Goal: Transaction & Acquisition: Purchase product/service

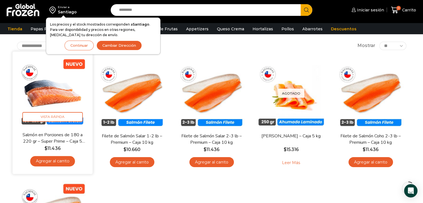
click at [63, 103] on img at bounding box center [53, 92] width 72 height 72
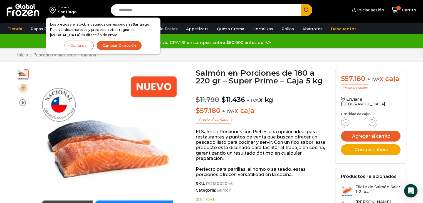
click at [75, 45] on button "Continuar" at bounding box center [79, 46] width 29 height 10
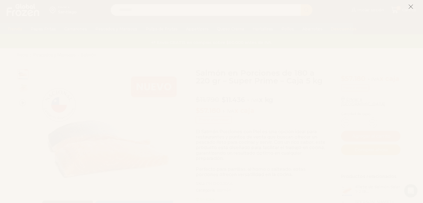
click at [408, 6] on icon at bounding box center [410, 6] width 5 height 5
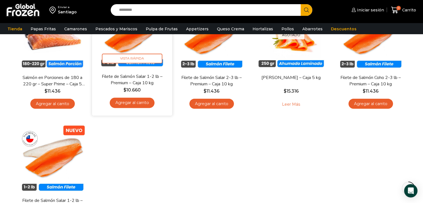
scroll to position [56, 0]
